Goal: Go to known website: Access a specific website the user already knows

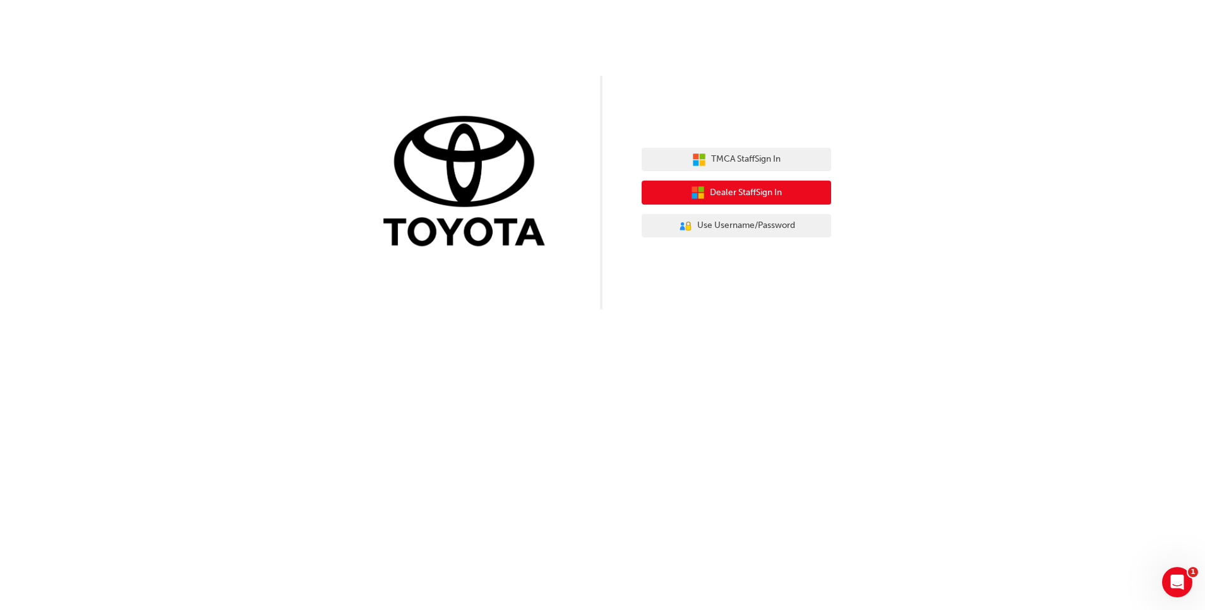
click at [712, 193] on span "Dealer Staff Sign In" at bounding box center [746, 193] width 72 height 15
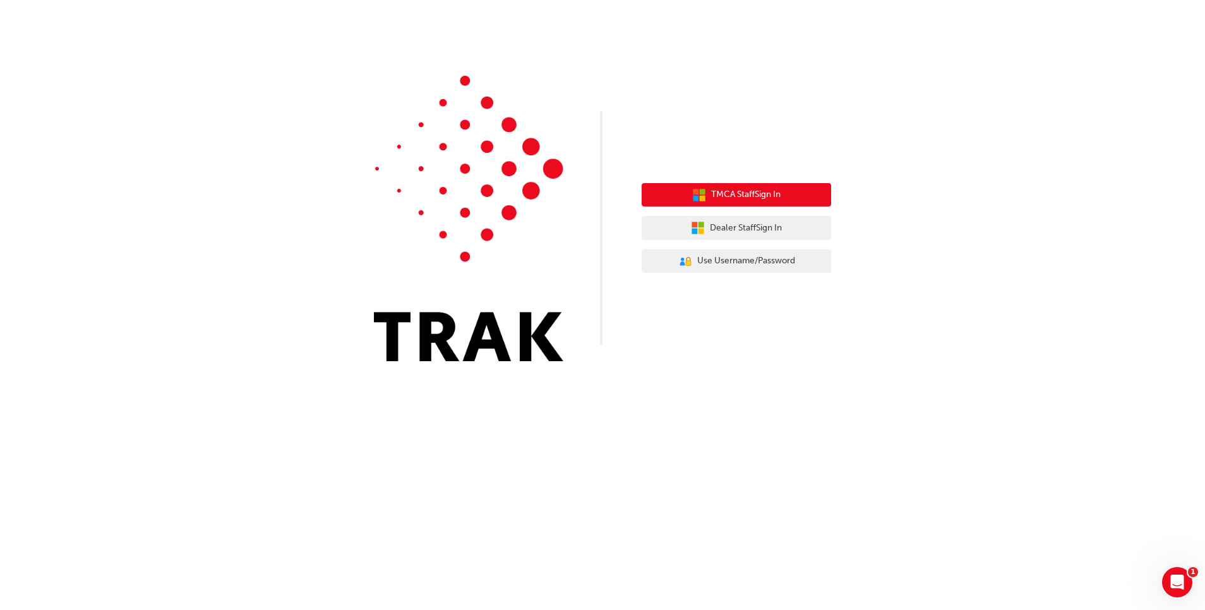
click at [715, 199] on span "TMCA Staff Sign In" at bounding box center [745, 195] width 69 height 15
